Goal: Transaction & Acquisition: Purchase product/service

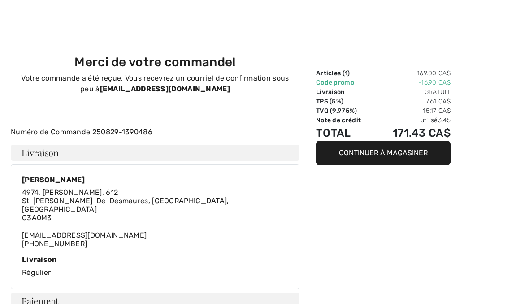
scroll to position [81, 0]
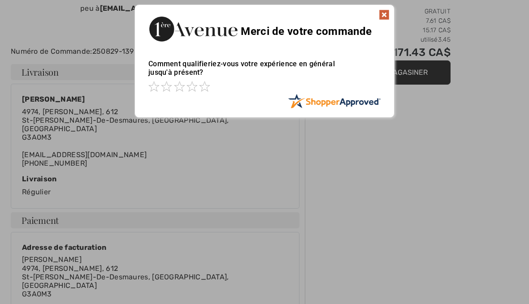
click at [388, 18] on img at bounding box center [384, 14] width 11 height 11
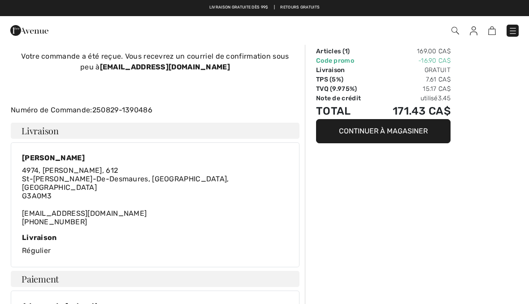
scroll to position [0, 0]
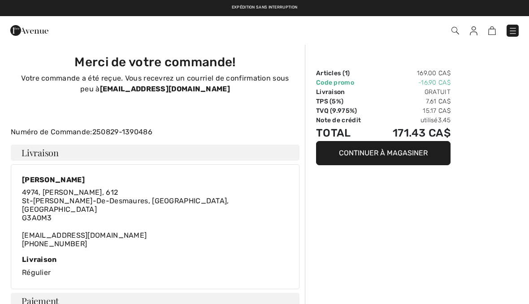
click at [511, 26] on img at bounding box center [512, 30] width 9 height 9
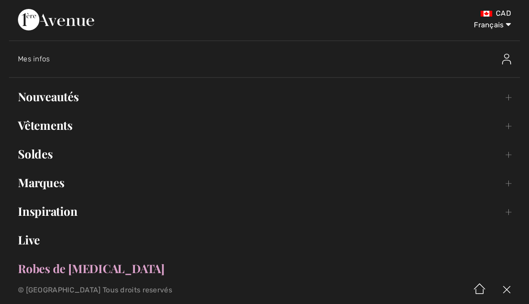
click at [69, 100] on link "Nouveautés Toggle submenu" at bounding box center [264, 97] width 511 height 20
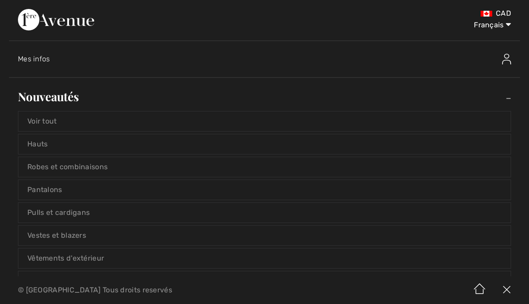
click at [53, 125] on link "Voir tout" at bounding box center [264, 122] width 492 height 20
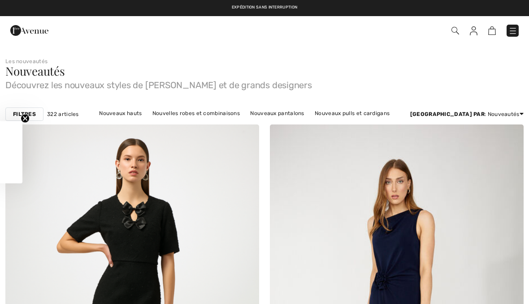
checkbox input "true"
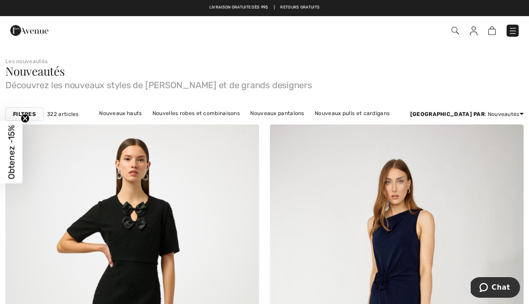
click at [515, 31] on img at bounding box center [512, 30] width 9 height 9
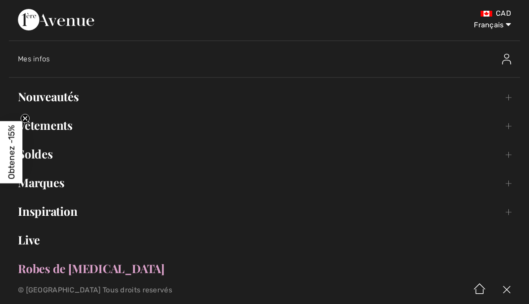
click at [42, 67] on div "Mes infos" at bounding box center [269, 59] width 502 height 29
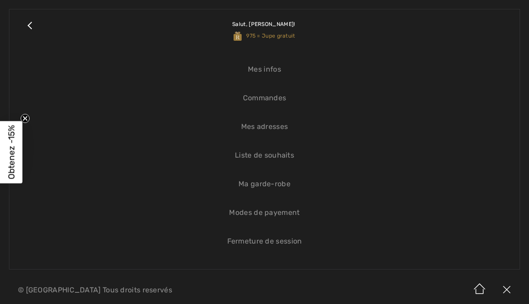
click at [282, 102] on link "Commandes" at bounding box center [264, 98] width 492 height 20
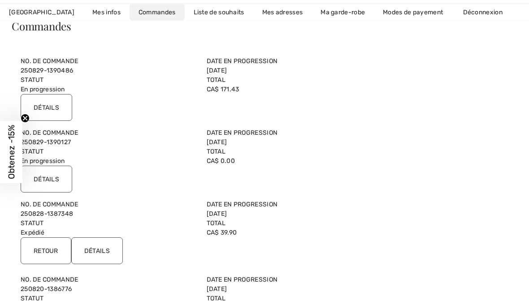
scroll to position [79, 0]
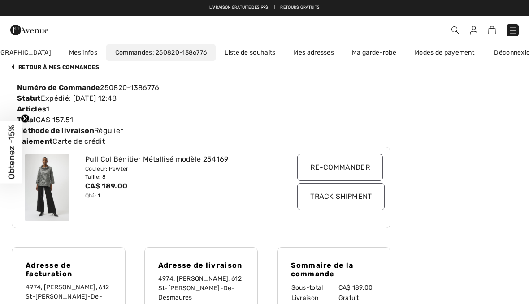
scroll to position [0, 0]
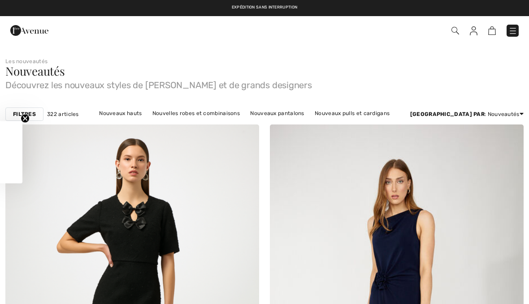
checkbox input "true"
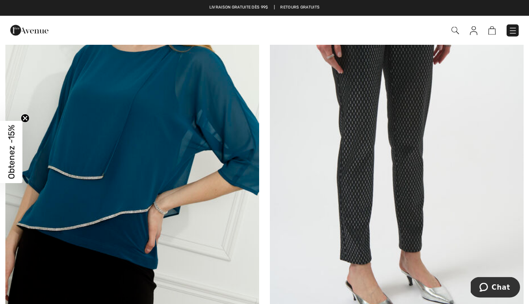
scroll to position [914, 0]
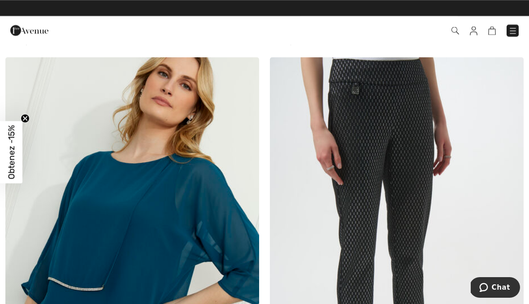
click at [417, 146] on img at bounding box center [397, 247] width 254 height 381
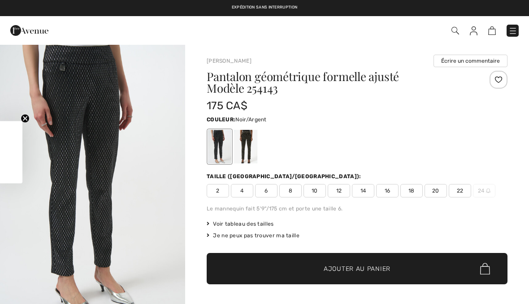
checkbox input "true"
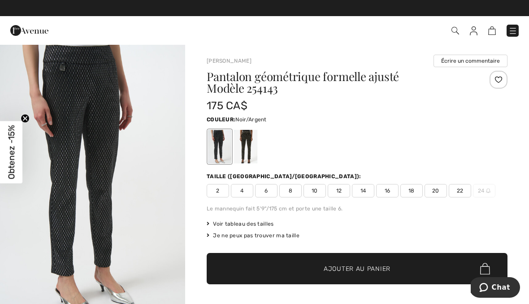
click at [475, 211] on div "Le mannequin fait 5'9"/175 cm et porte une taille 6." at bounding box center [357, 209] width 301 height 8
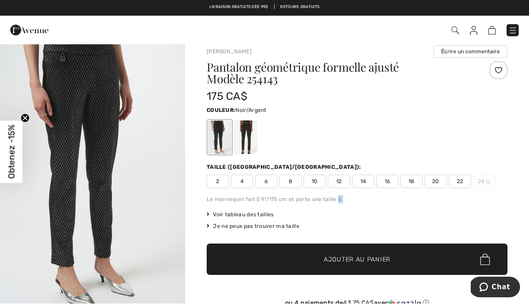
scroll to position [9, 0]
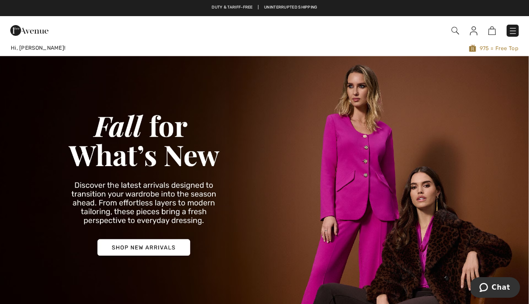
click at [458, 27] on img at bounding box center [455, 31] width 8 height 8
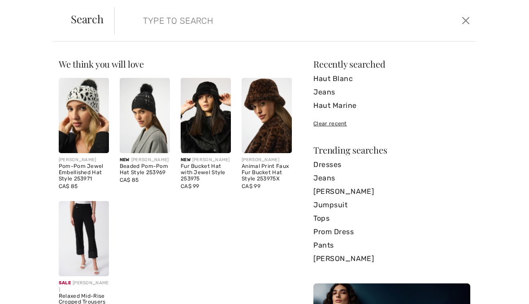
click at [251, 21] on input "search" at bounding box center [257, 20] width 243 height 27
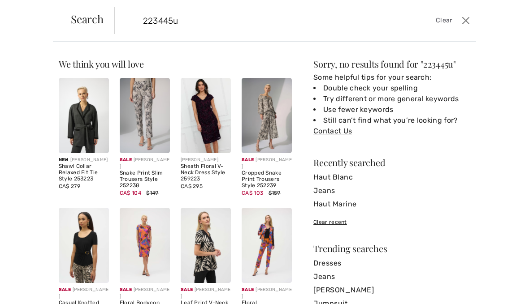
type input "223445u"
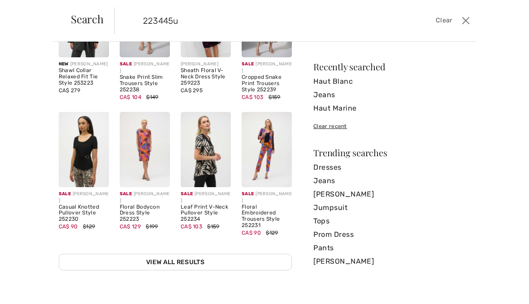
scroll to position [96, 0]
click at [471, 22] on button "Close" at bounding box center [466, 20] width 13 height 14
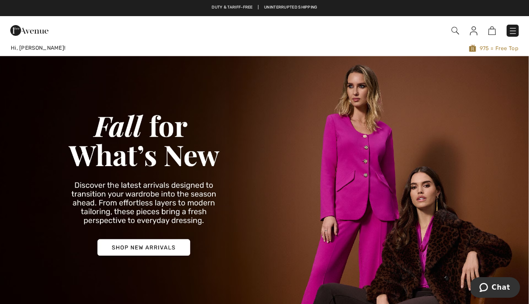
click at [518, 27] on link at bounding box center [513, 31] width 12 height 12
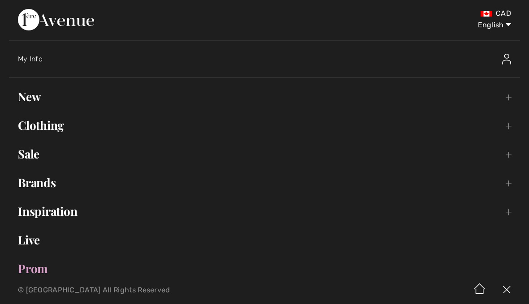
click at [498, 30] on select "English Français" at bounding box center [487, 23] width 47 height 27
select select "/fr/"
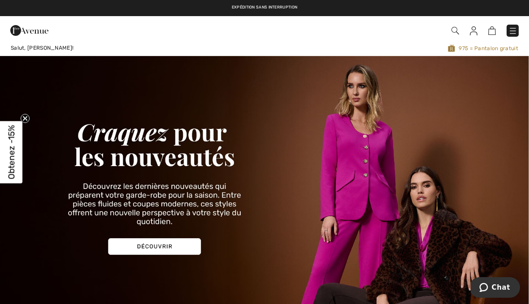
click at [249, 30] on span at bounding box center [373, 31] width 291 height 12
click at [458, 29] on img at bounding box center [455, 31] width 8 height 8
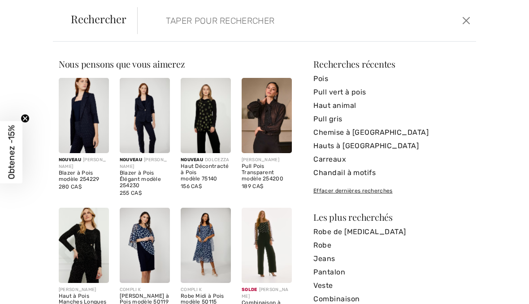
click at [266, 31] on input "search" at bounding box center [272, 20] width 226 height 27
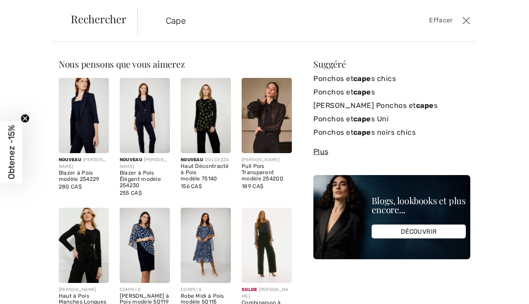
type input "Cape"
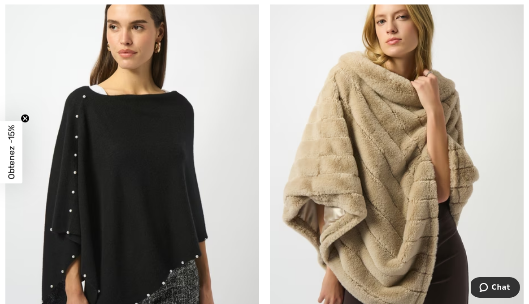
scroll to position [989, 0]
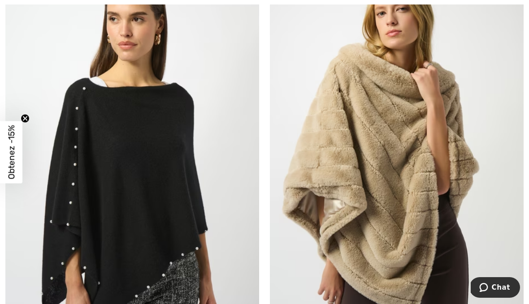
click at [419, 242] on img at bounding box center [397, 160] width 254 height 381
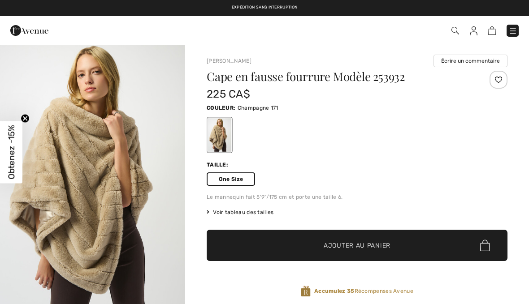
checkbox input "true"
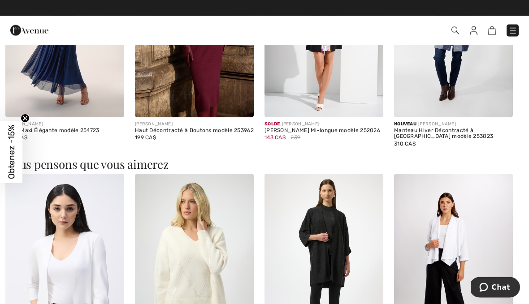
scroll to position [623, 0]
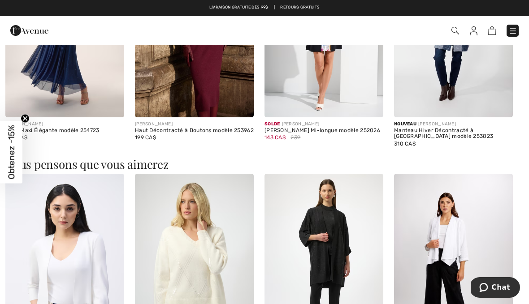
click at [461, 241] on img at bounding box center [453, 263] width 119 height 178
click at [456, 204] on img at bounding box center [453, 263] width 119 height 178
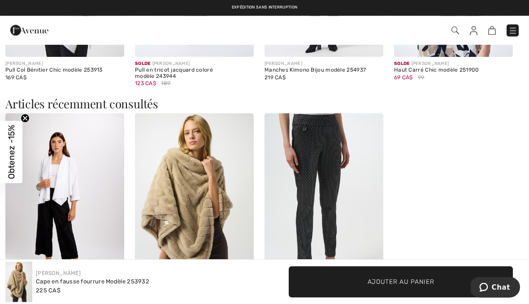
scroll to position [949, 0]
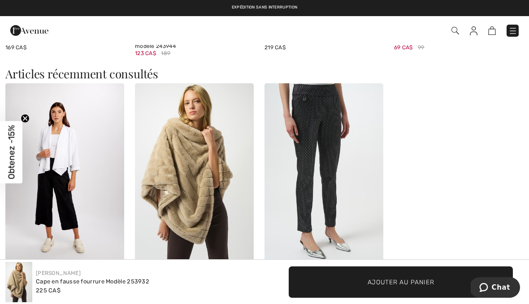
click at [459, 238] on div "Solde DOLCEZZA Veste Casual Col Cascade modèle 24251 80 CA$ 159 [PERSON_NAME] C…" at bounding box center [264, 193] width 518 height 220
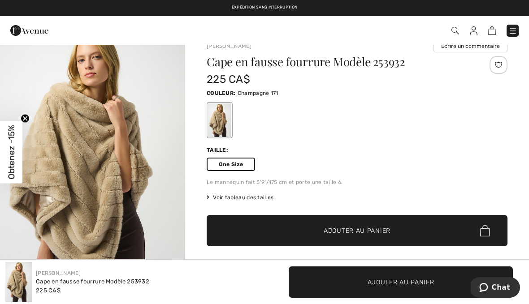
scroll to position [0, 0]
